Goal: Transaction & Acquisition: Purchase product/service

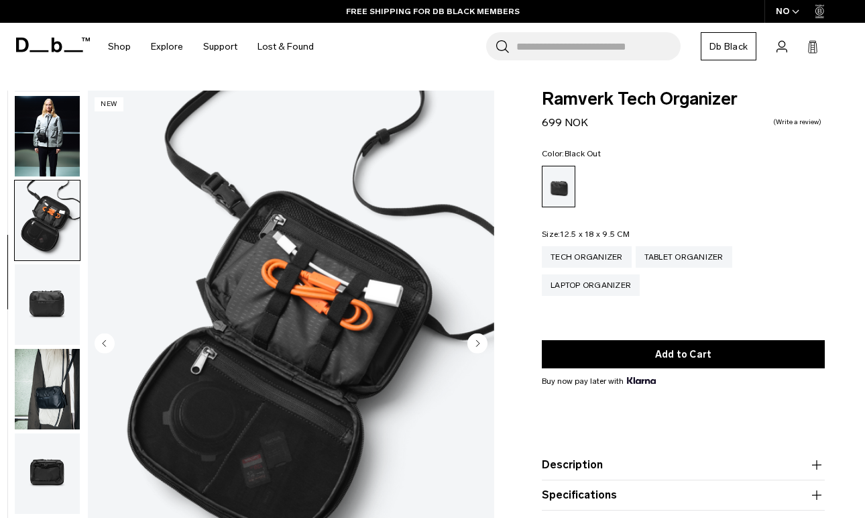
click at [60, 301] on img "button" at bounding box center [47, 304] width 65 height 80
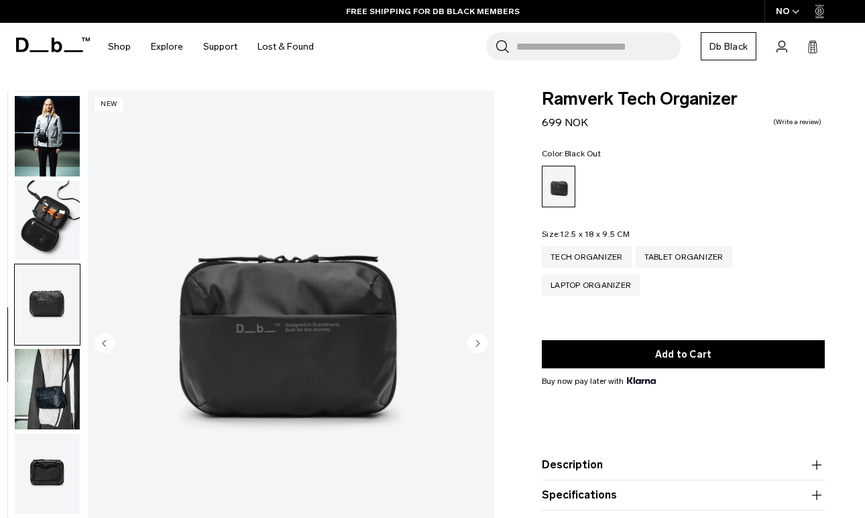
click at [57, 379] on img "button" at bounding box center [47, 389] width 65 height 80
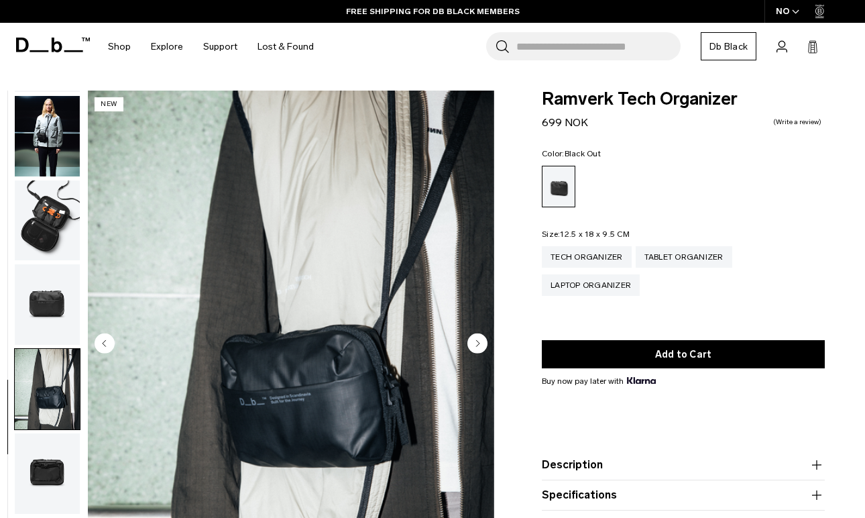
click at [25, 481] on img "button" at bounding box center [47, 473] width 65 height 80
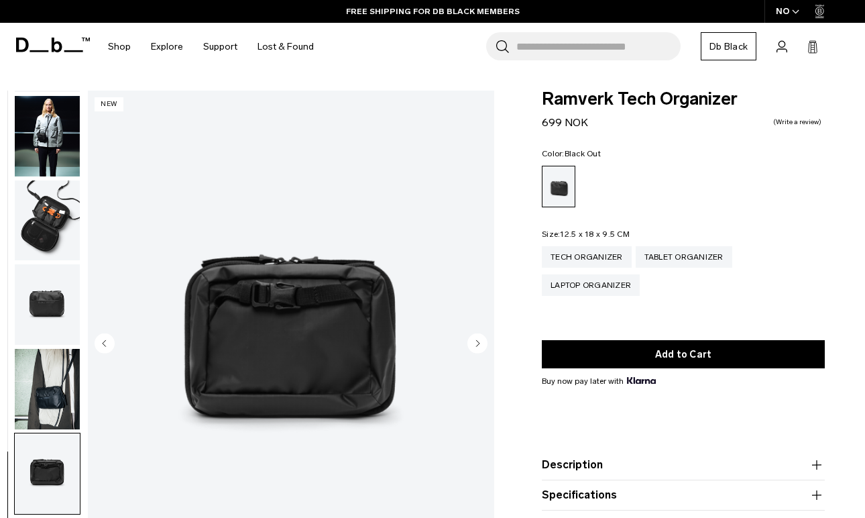
click at [55, 400] on img "button" at bounding box center [47, 389] width 65 height 80
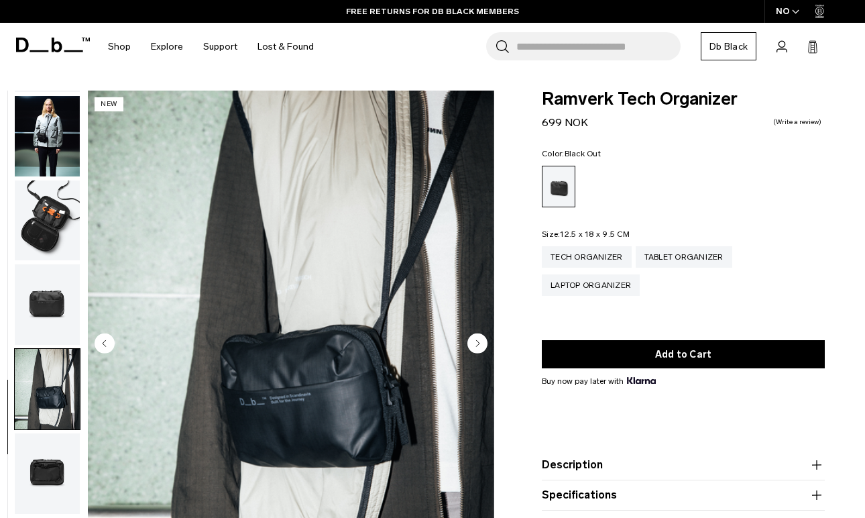
click at [67, 215] on img "button" at bounding box center [47, 220] width 65 height 80
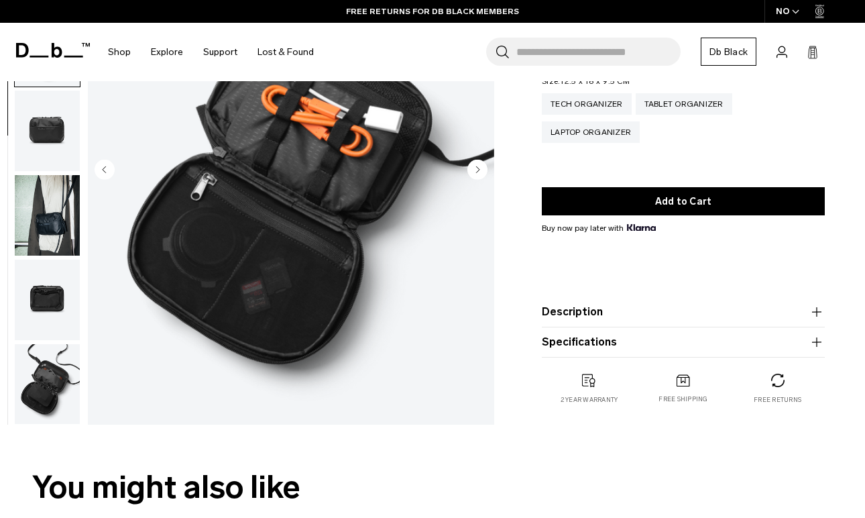
scroll to position [188, 0]
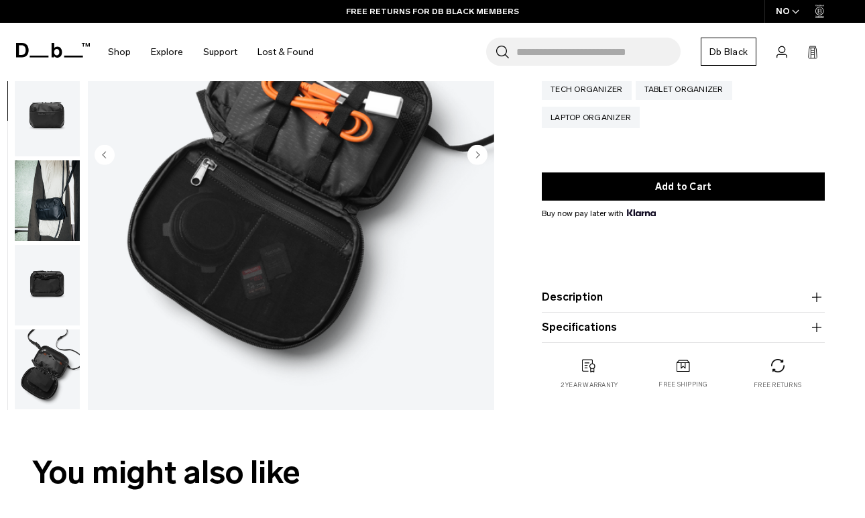
click at [47, 357] on img "button" at bounding box center [47, 369] width 65 height 80
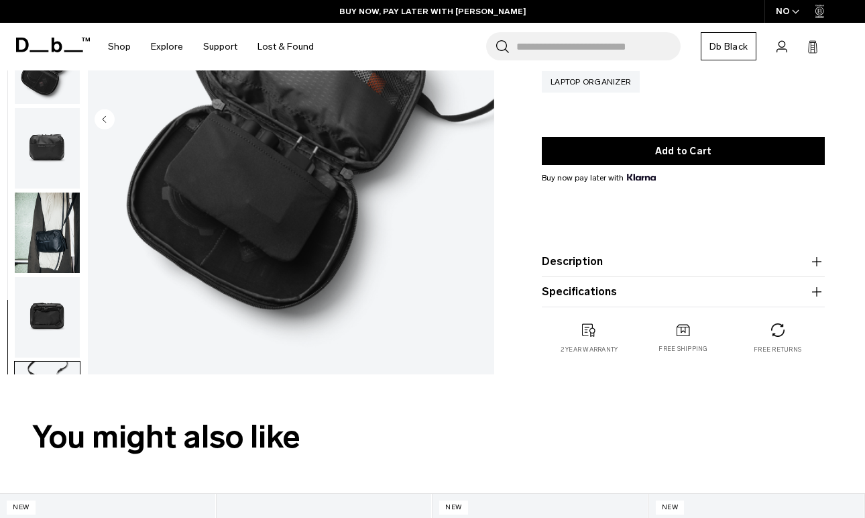
scroll to position [168, 0]
